Goal: Task Accomplishment & Management: Use online tool/utility

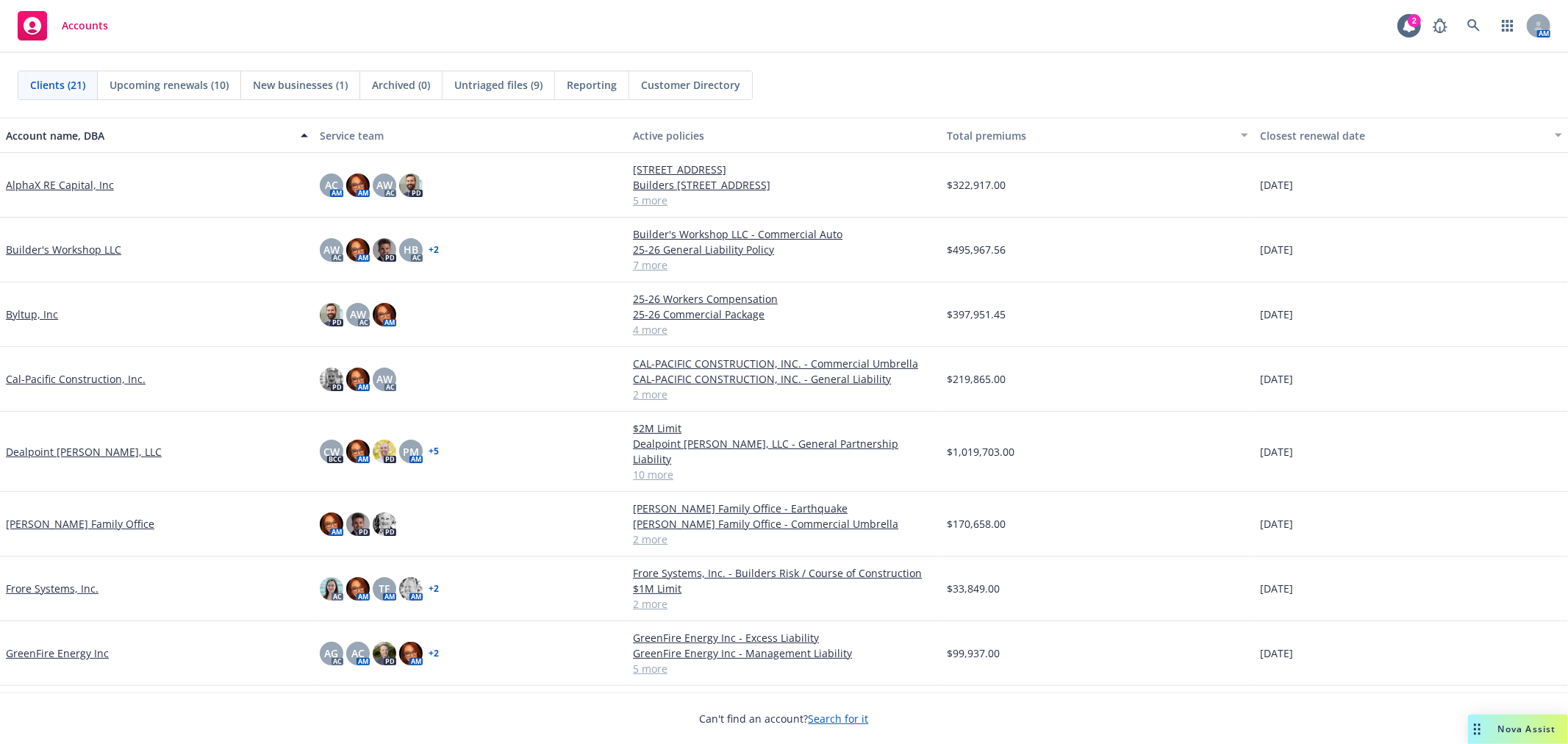
click at [1341, 30] on div "Accounts 2 AM" at bounding box center [784, 26] width 1568 height 53
click at [1498, 731] on span "Nova Assist" at bounding box center [1526, 729] width 58 height 13
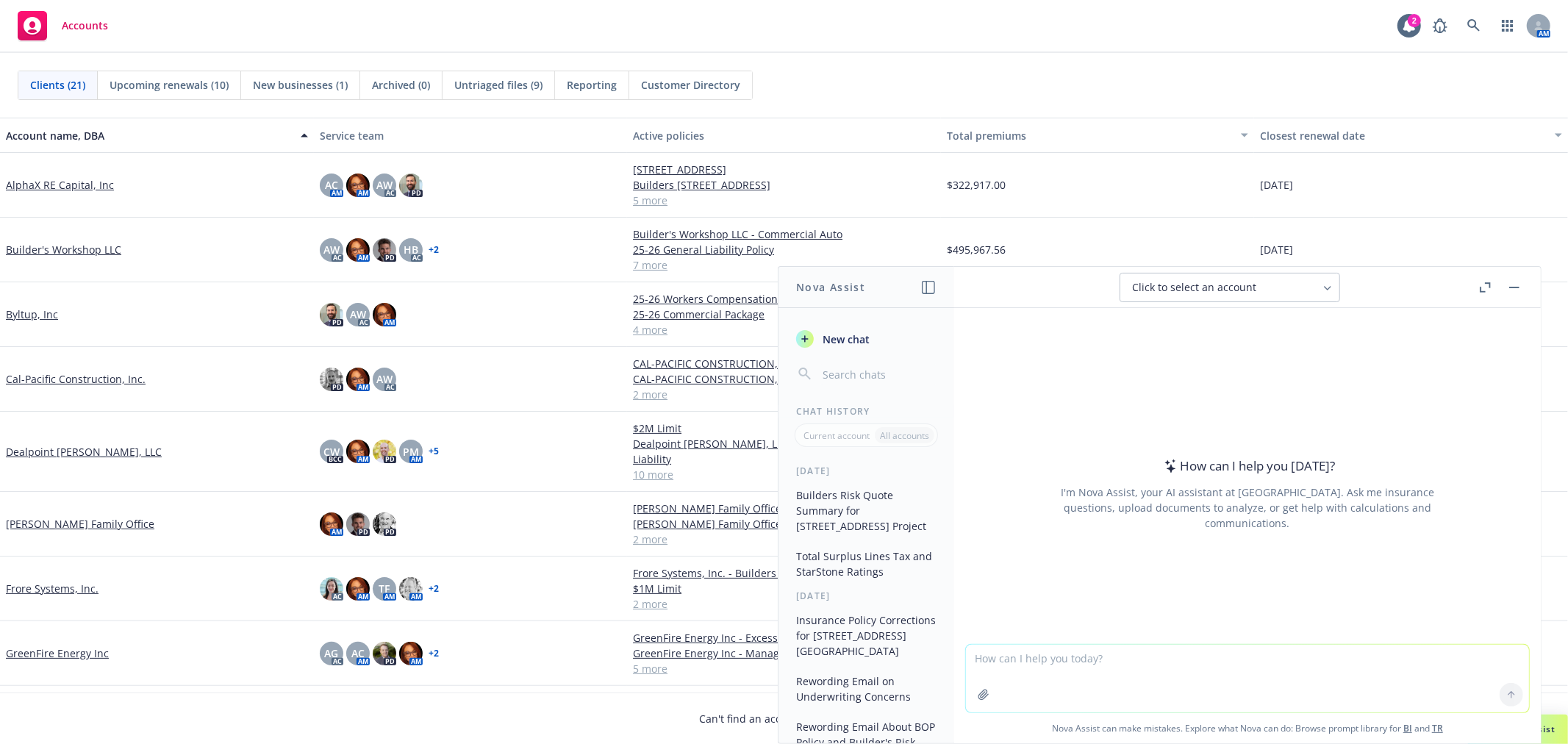
click at [1200, 288] on span "Click to select an account" at bounding box center [1194, 288] width 124 height 15
type input "saturn con"
click at [1173, 359] on span "Saturn Construction Co" at bounding box center [1179, 361] width 101 height 13
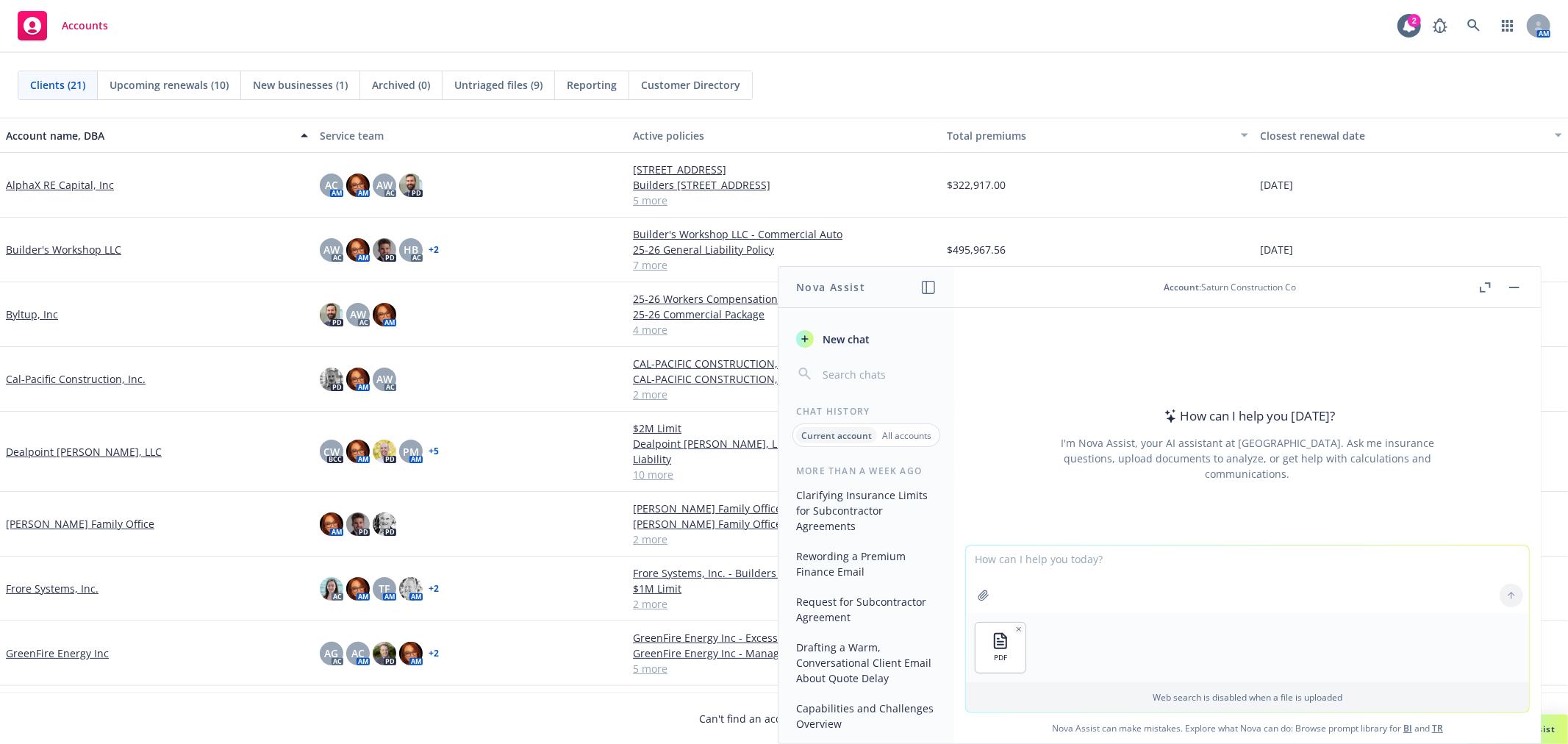
click at [1045, 567] on textarea at bounding box center [1247, 579] width 563 height 68
paste textarea "The ingestion request should comprise of: A) Policy pdf file or link (preferred…"
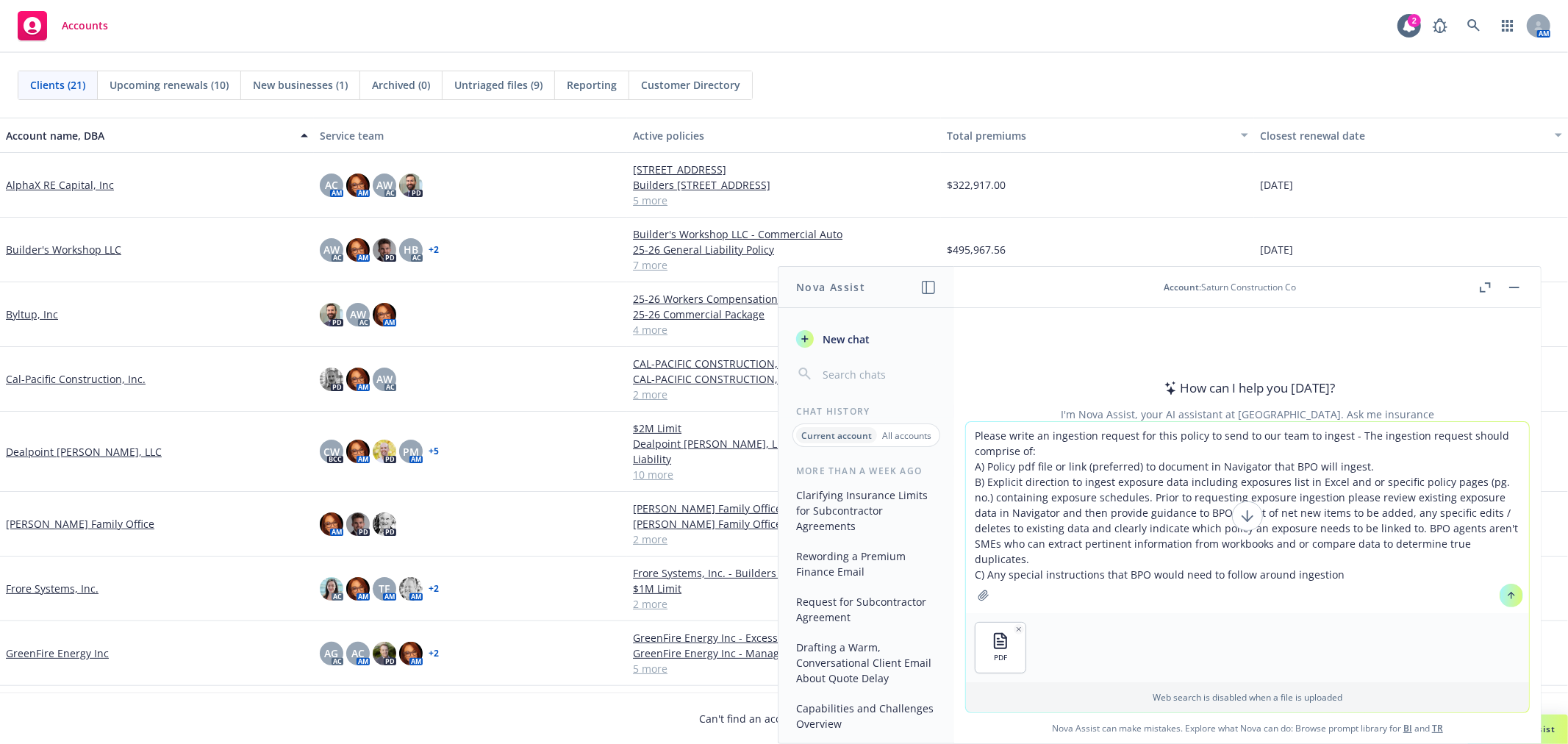
click at [1339, 436] on textarea "Please write an ingestion request for this policy to send to our team to ingest…" at bounding box center [1247, 517] width 563 height 192
type textarea "Please write an ingestion request for this policy to send to our team to ingest…"
click at [1506, 596] on icon at bounding box center [1511, 595] width 10 height 10
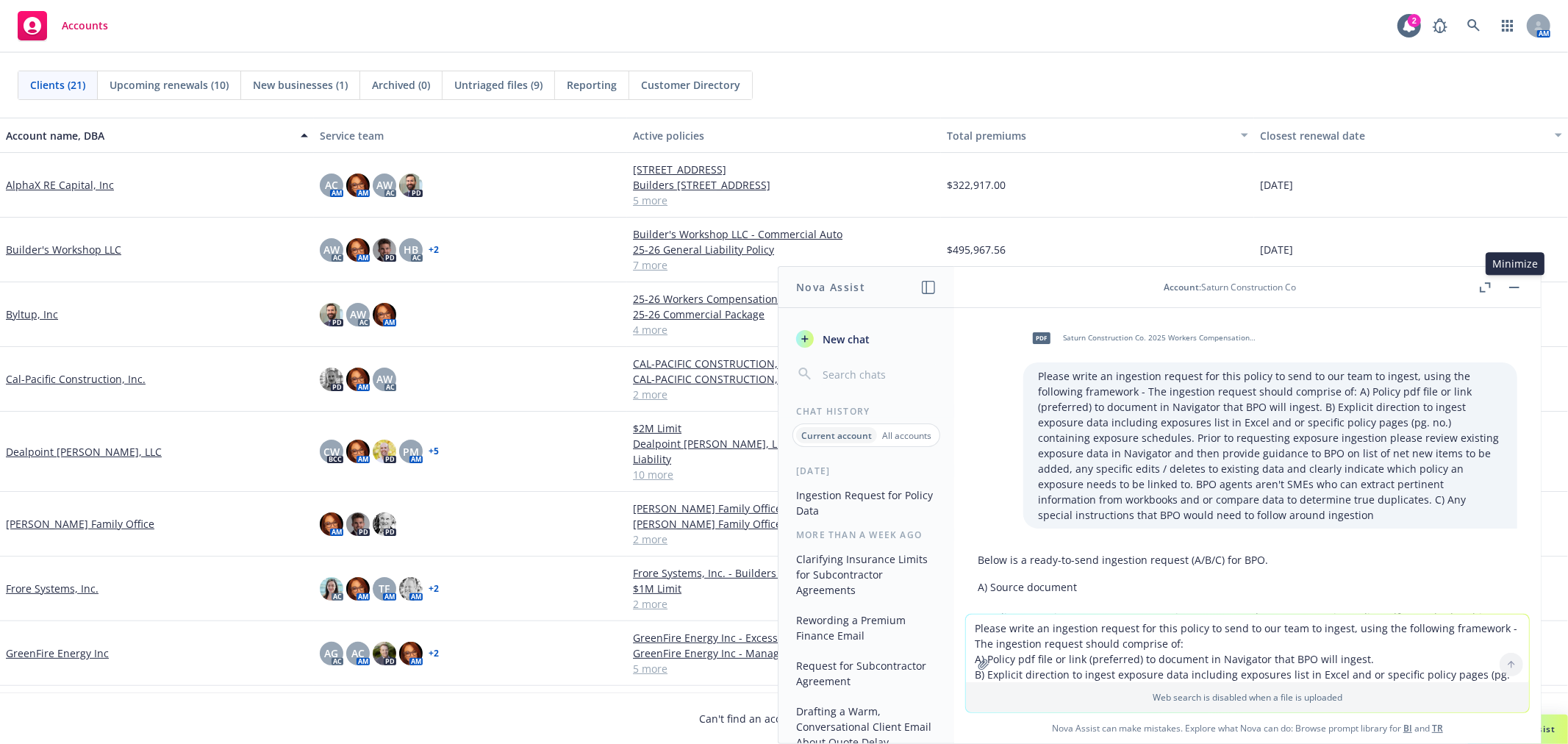
click at [1519, 284] on button "button" at bounding box center [1513, 287] width 18 height 18
